Goal: Task Accomplishment & Management: Manage account settings

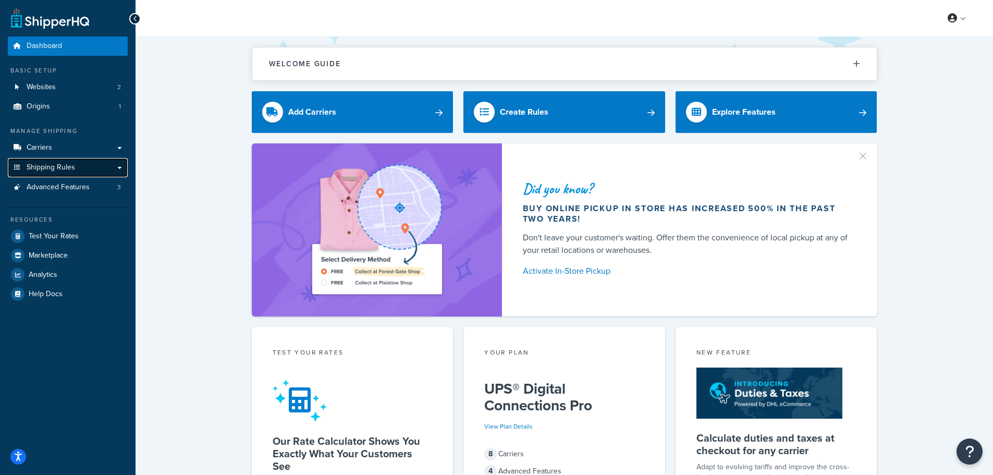
click at [60, 173] on link "Shipping Rules" at bounding box center [68, 167] width 120 height 19
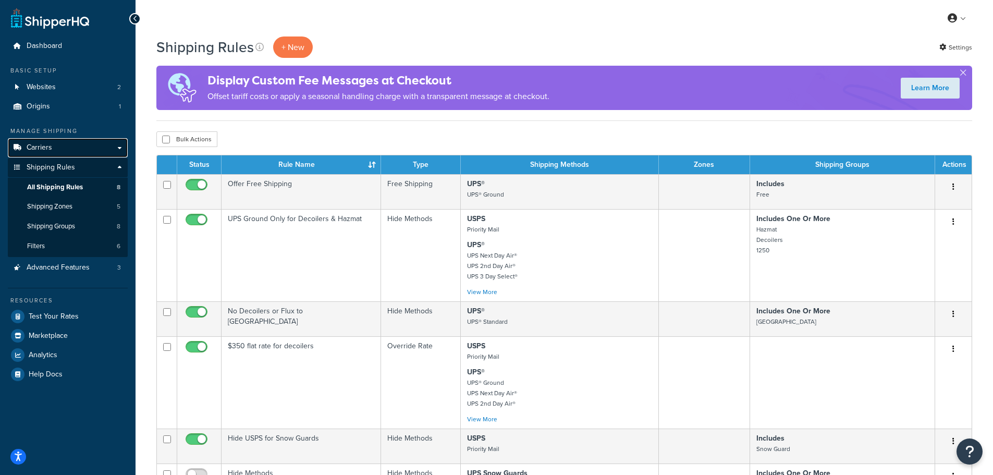
click at [64, 142] on link "Carriers" at bounding box center [68, 147] width 120 height 19
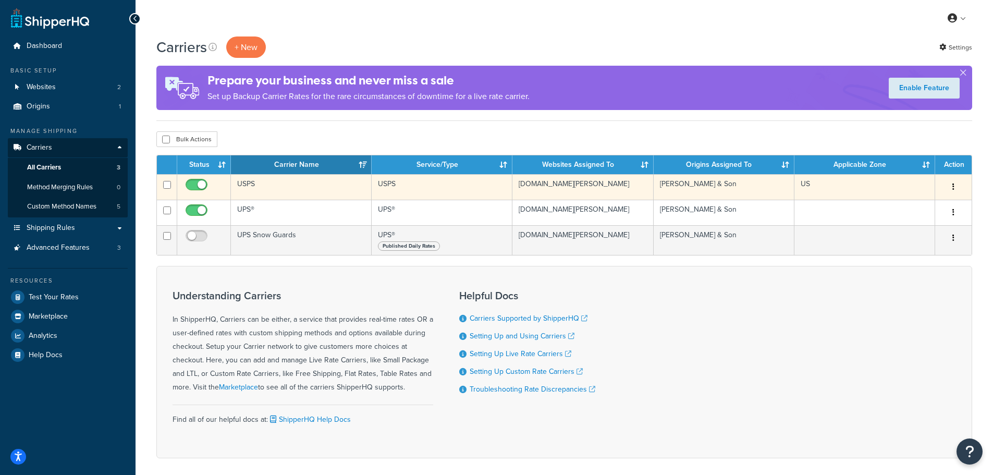
click at [279, 187] on td "USPS" at bounding box center [301, 187] width 141 height 26
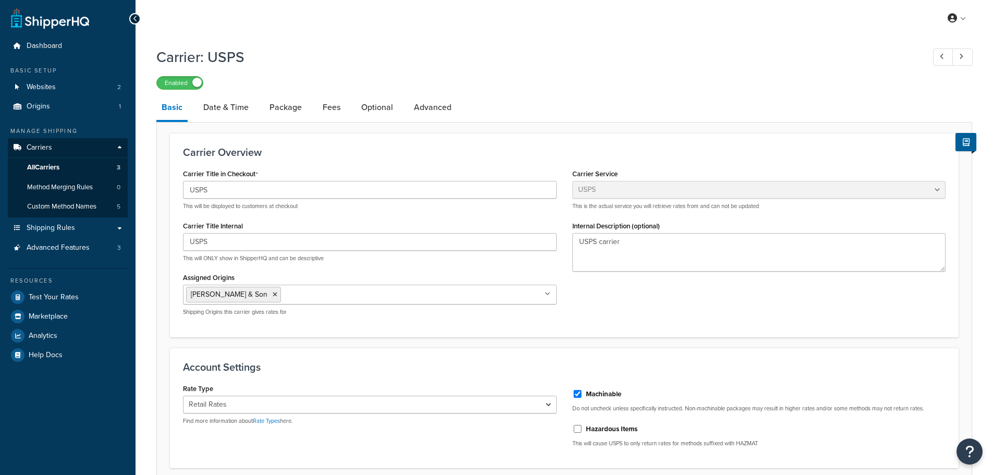
select select "usps"
click at [225, 107] on link "Date & Time" at bounding box center [226, 107] width 56 height 25
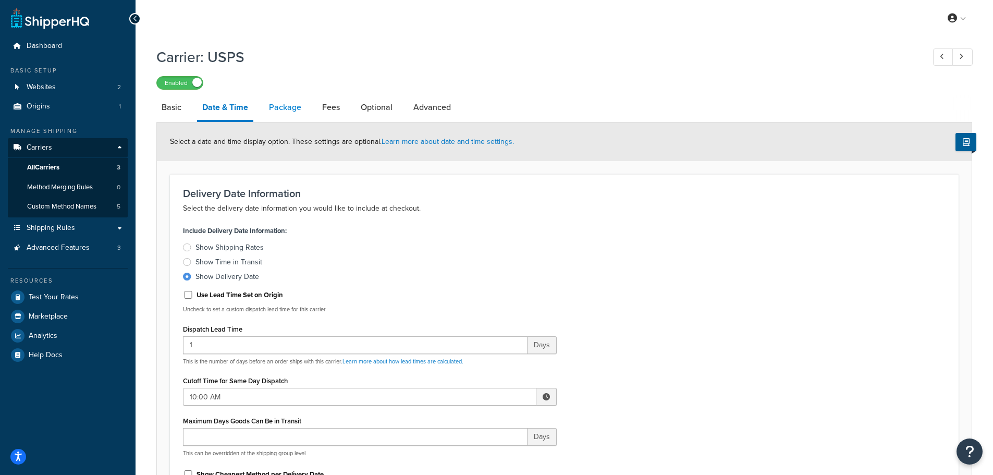
click at [282, 102] on link "Package" at bounding box center [285, 107] width 43 height 25
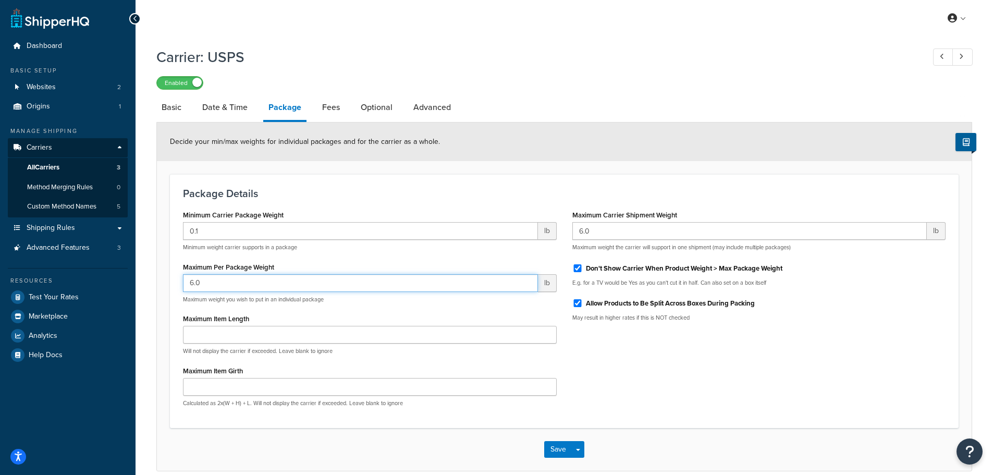
click at [273, 282] on input "6.0" at bounding box center [360, 283] width 355 height 18
drag, startPoint x: 263, startPoint y: 281, endPoint x: 181, endPoint y: 280, distance: 81.9
click at [181, 280] on div "Minimum Carrier Package Weight 0.1 lb Minimum weight carrier supports in a pack…" at bounding box center [369, 310] width 389 height 207
click at [218, 279] on input "6.0" at bounding box center [360, 283] width 355 height 18
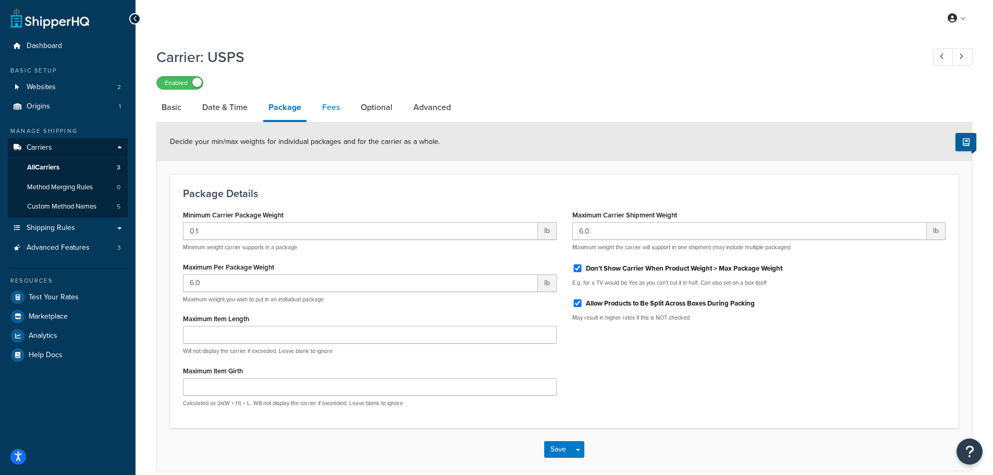
click at [337, 108] on link "Fees" at bounding box center [331, 107] width 28 height 25
select select "AFTER"
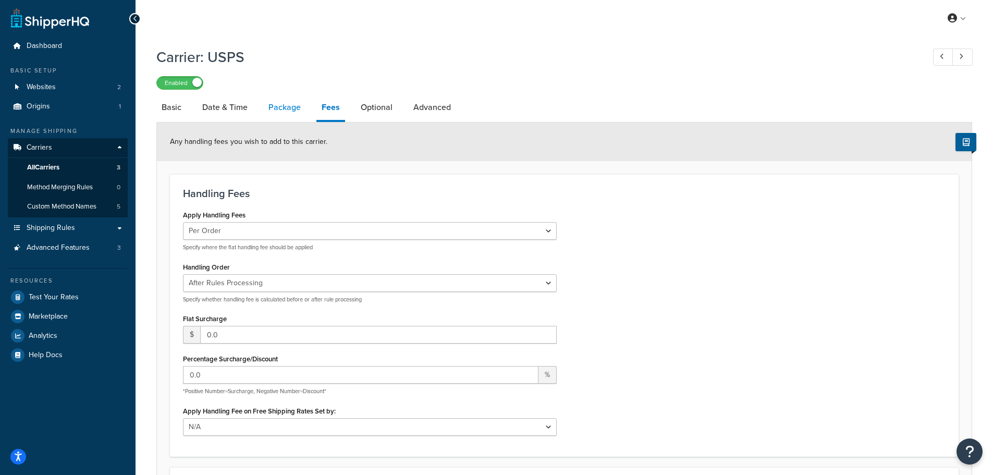
click at [283, 112] on link "Package" at bounding box center [284, 107] width 43 height 25
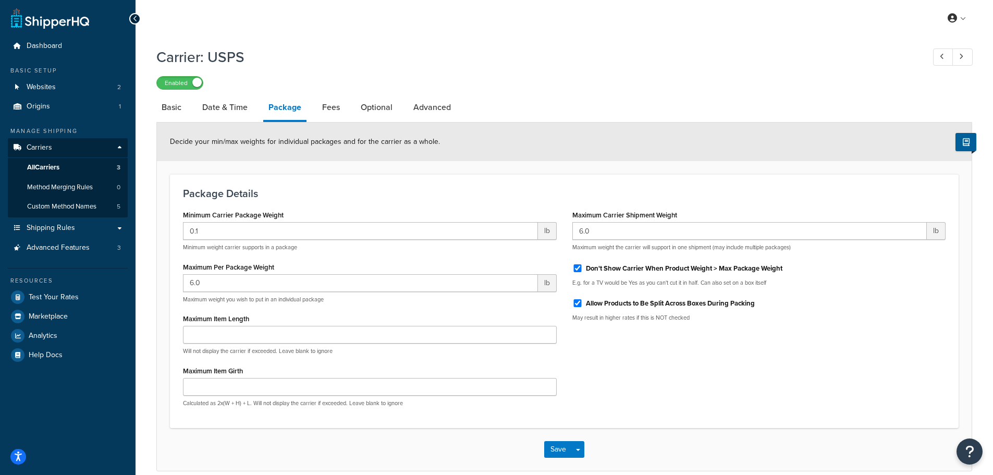
click at [354, 112] on li "Fees" at bounding box center [336, 107] width 39 height 25
click at [361, 110] on link "Optional" at bounding box center [377, 107] width 42 height 25
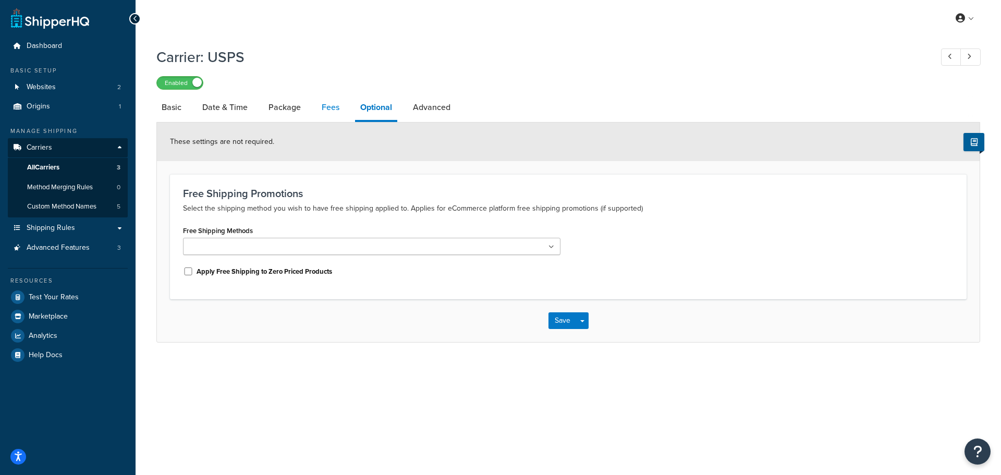
click at [325, 107] on link "Fees" at bounding box center [330, 107] width 28 height 25
select select "AFTER"
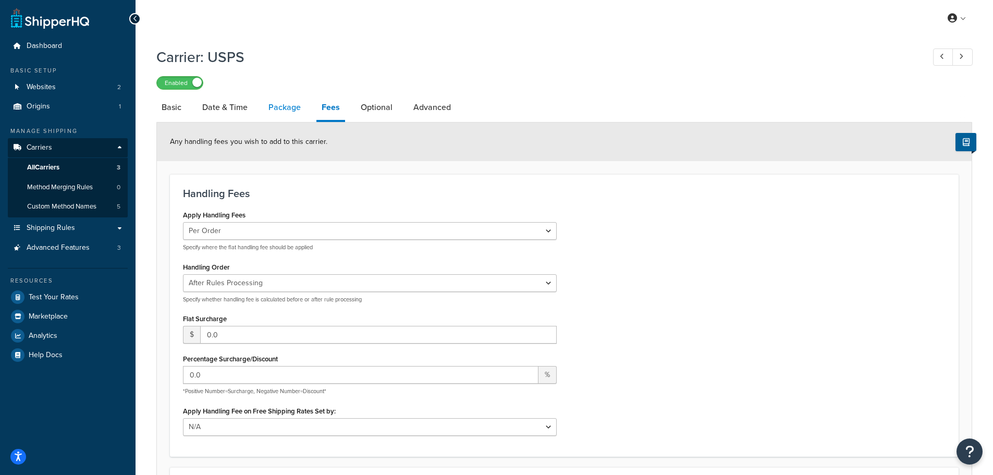
click at [281, 106] on link "Package" at bounding box center [284, 107] width 43 height 25
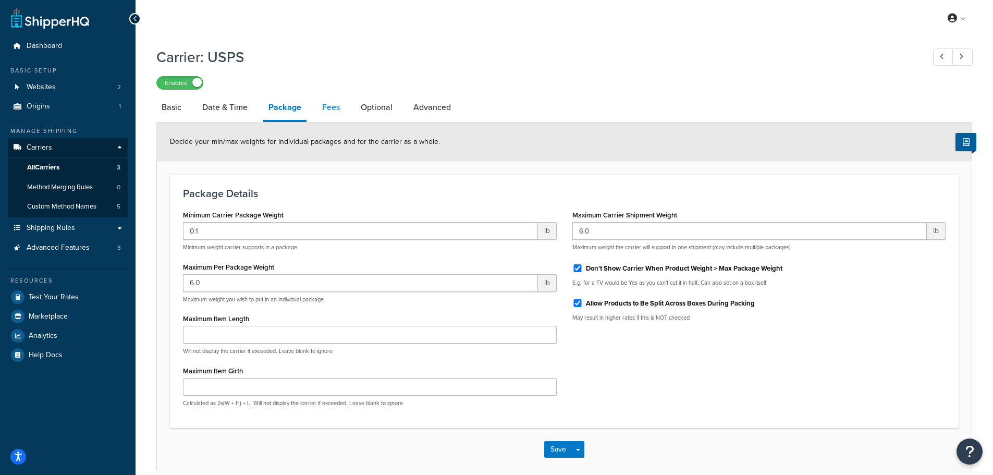
click at [328, 110] on link "Fees" at bounding box center [331, 107] width 28 height 25
select select "AFTER"
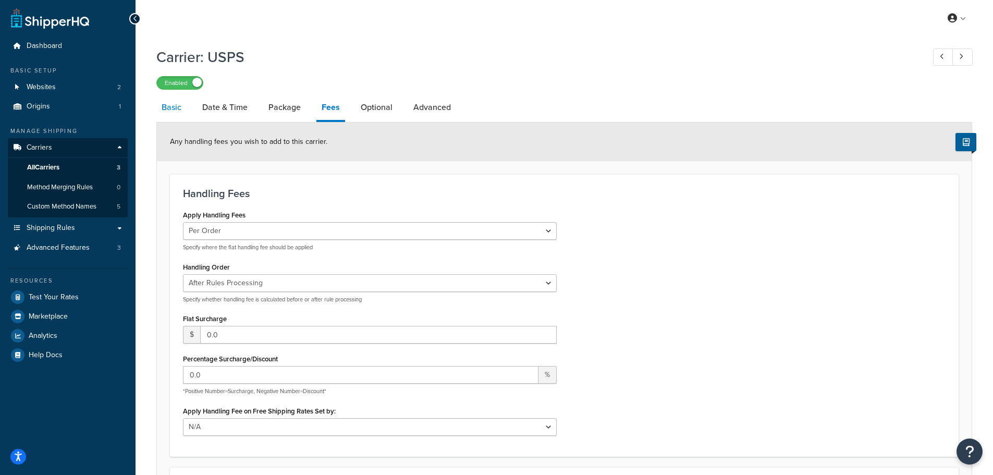
click at [169, 117] on link "Basic" at bounding box center [171, 107] width 30 height 25
select select "usps"
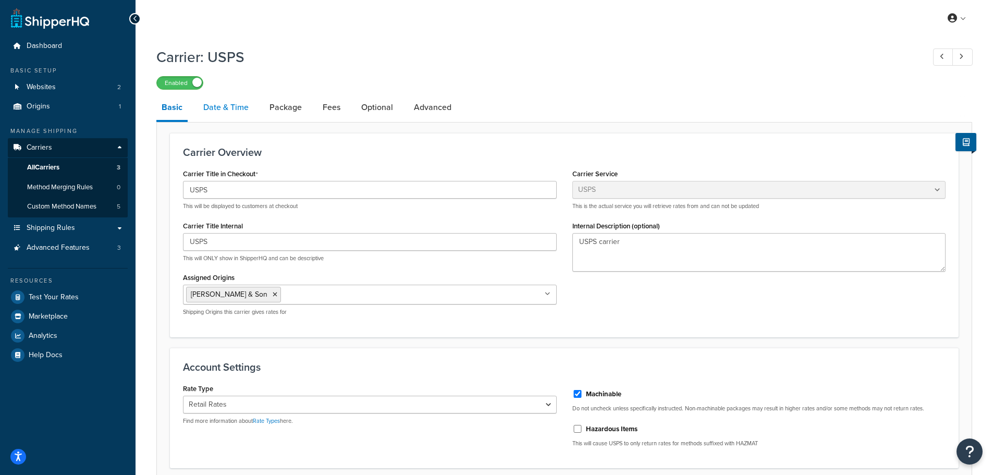
click at [226, 112] on link "Date & Time" at bounding box center [226, 107] width 56 height 25
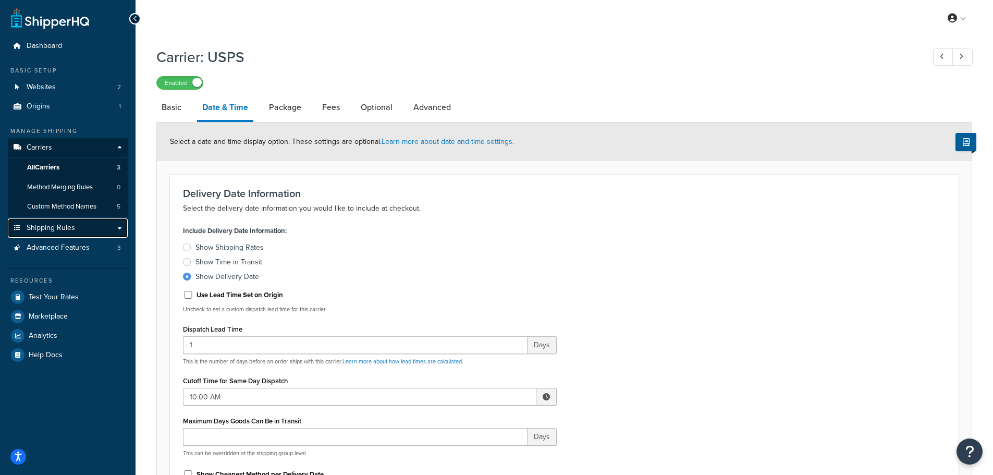
click at [81, 225] on link "Shipping Rules" at bounding box center [68, 227] width 120 height 19
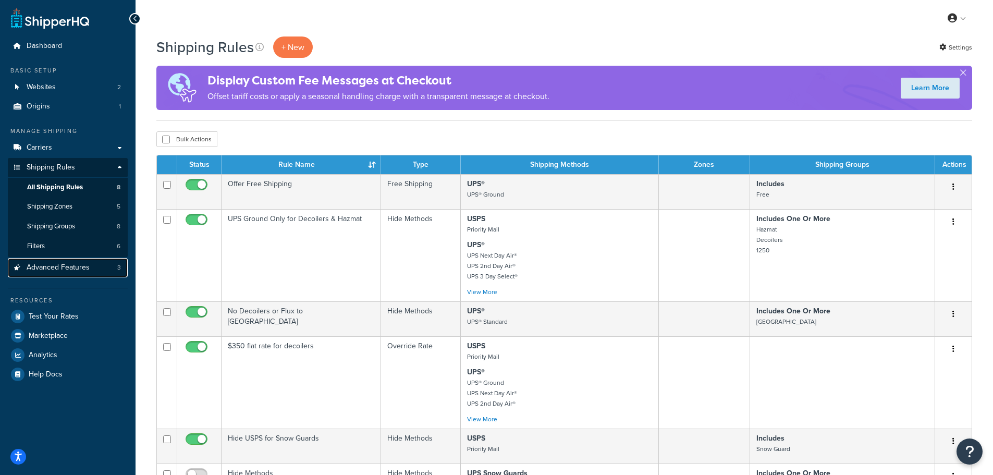
click at [81, 268] on span "Advanced Features" at bounding box center [58, 267] width 63 height 9
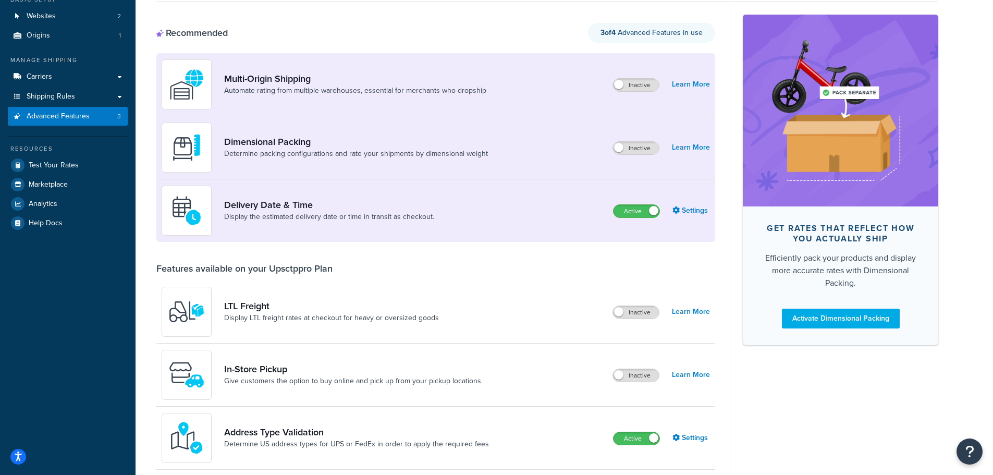
scroll to position [104, 0]
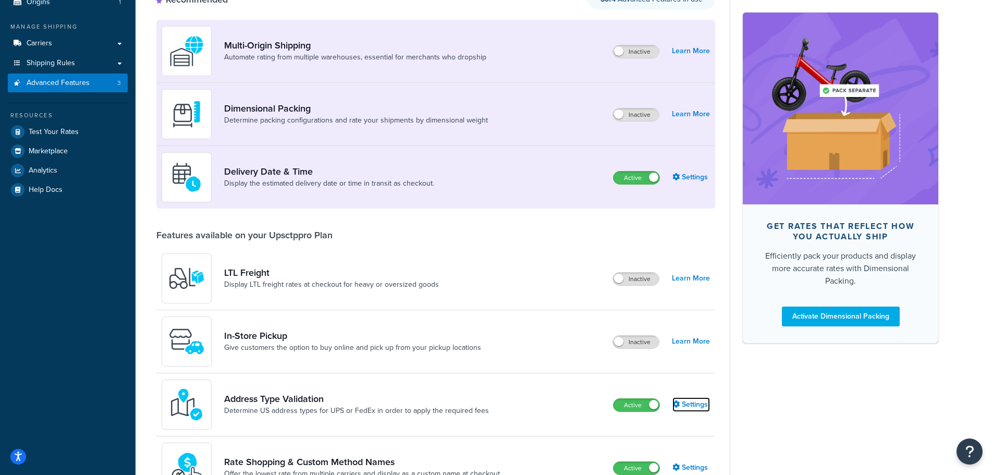
click at [692, 406] on link "Settings" at bounding box center [692, 404] width 38 height 15
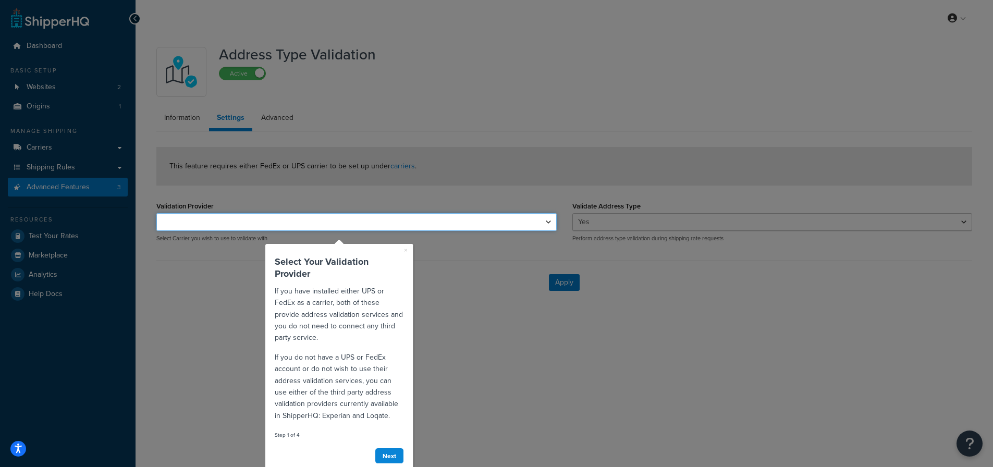
click at [472, 224] on select "UPS®" at bounding box center [356, 222] width 400 height 18
select select "132022"
click at [156, 213] on select "UPS®" at bounding box center [356, 222] width 400 height 18
click at [704, 271] on div at bounding box center [779, 238] width 445 height 477
click at [395, 448] on link "Next" at bounding box center [389, 456] width 29 height 16
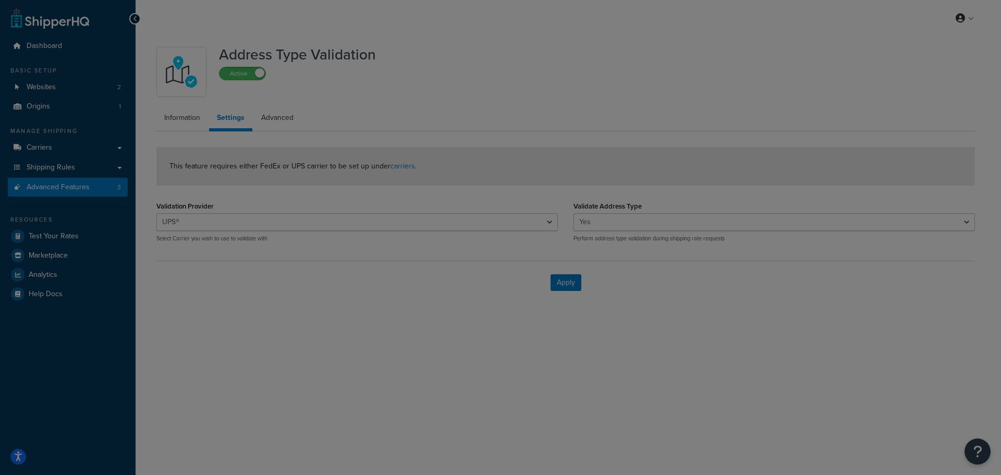
click at [395, 451] on div at bounding box center [500, 237] width 1001 height 475
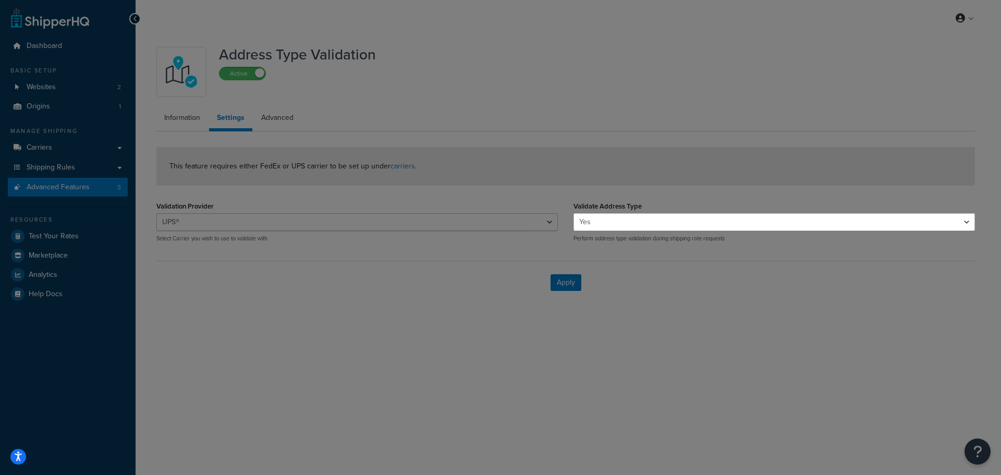
click at [644, 222] on select "Yes No" at bounding box center [773, 222] width 401 height 18
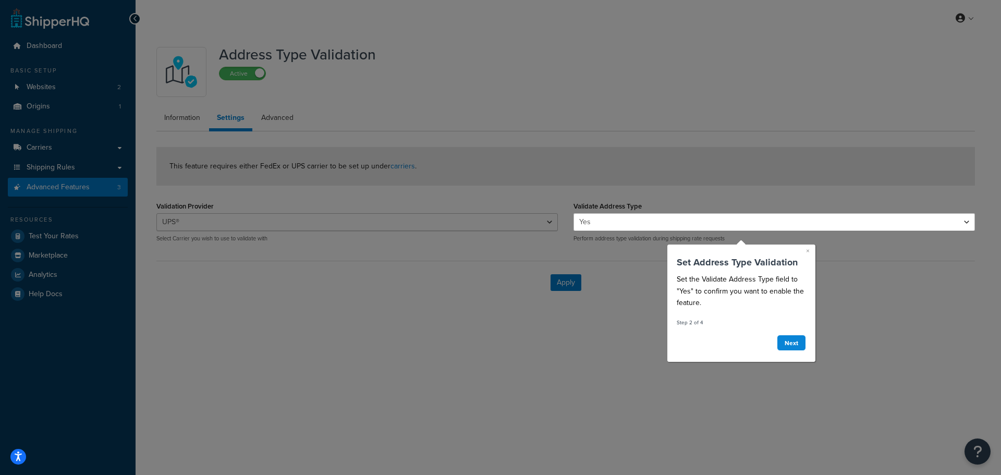
click at [804, 252] on div "Set Address Type Validation" at bounding box center [741, 262] width 129 height 21
click at [812, 250] on div "× Set Address Type Validation Set the Validate Address Type field to "Yes" to c…" at bounding box center [741, 303] width 148 height 117
click at [811, 249] on div "× Set Address Type Validation Set the Validate Address Type field to "Yes" to c…" at bounding box center [741, 303] width 148 height 117
click at [808, 251] on link "×" at bounding box center [808, 251] width 4 height 10
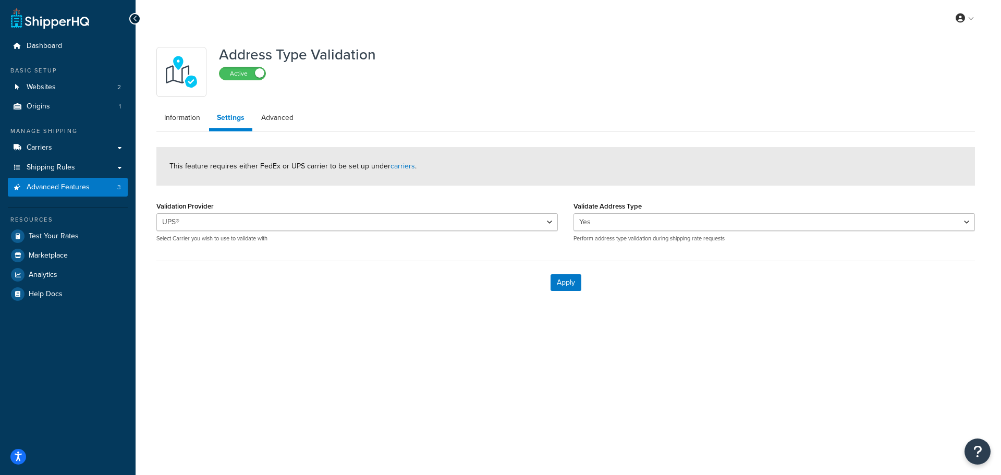
click at [750, 231] on div "Yes No Perform address type validation during shipping rate requests" at bounding box center [773, 227] width 401 height 29
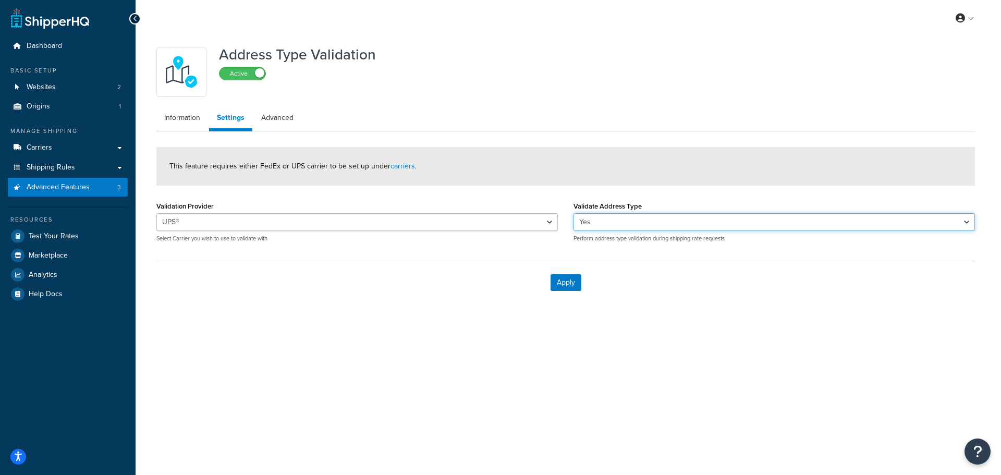
click at [751, 223] on select "Yes No" at bounding box center [773, 222] width 401 height 18
click at [573, 213] on select "Yes No" at bounding box center [773, 222] width 401 height 18
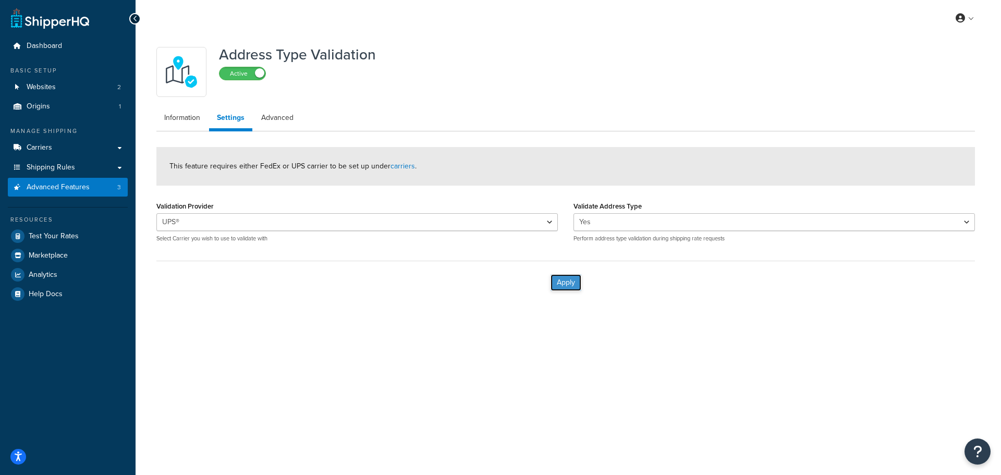
click at [576, 285] on button "Apply" at bounding box center [566, 282] width 31 height 17
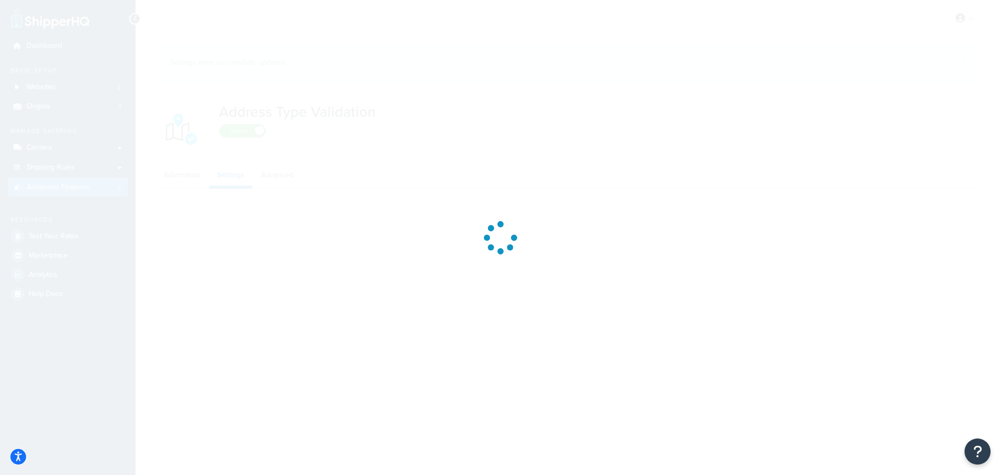
select select "132022"
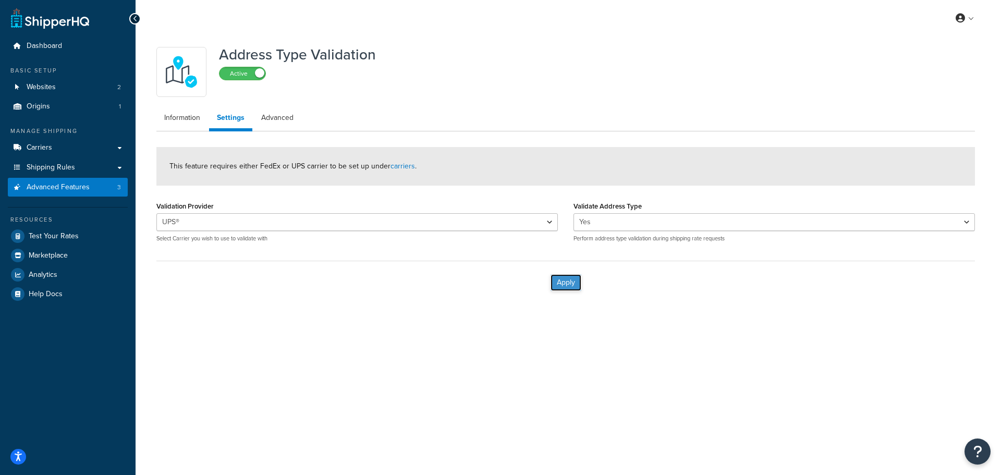
click at [581, 289] on button "Apply" at bounding box center [566, 282] width 31 height 17
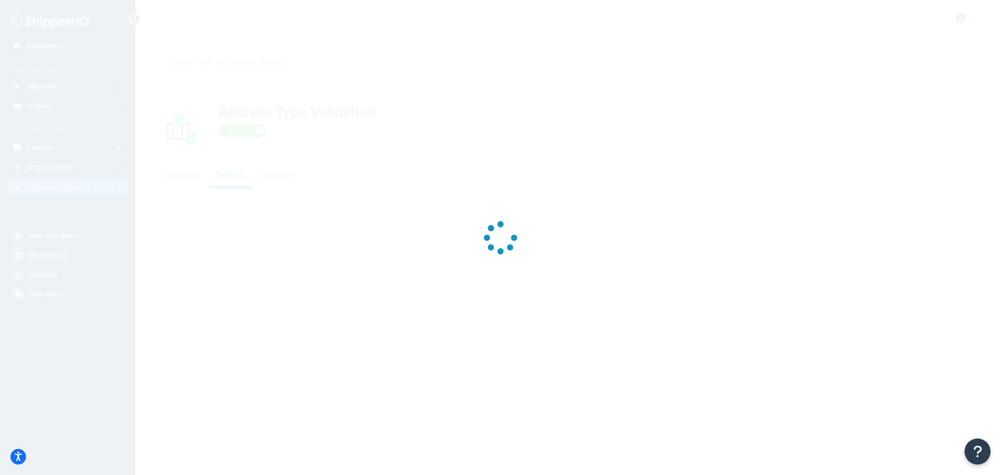
select select "132022"
